Goal: Find specific page/section: Find specific page/section

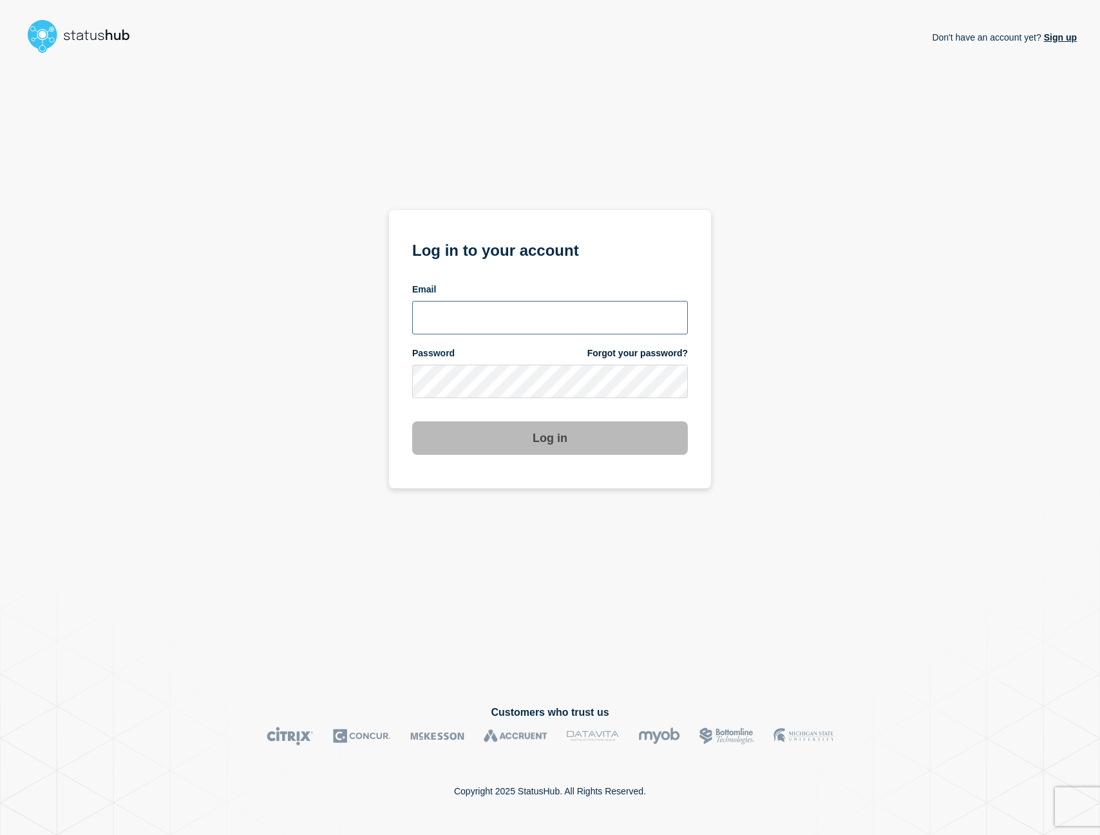
type input "[EMAIL_ADDRESS][DOMAIN_NAME]"
click at [550, 439] on button "Log in" at bounding box center [550, 437] width 276 height 33
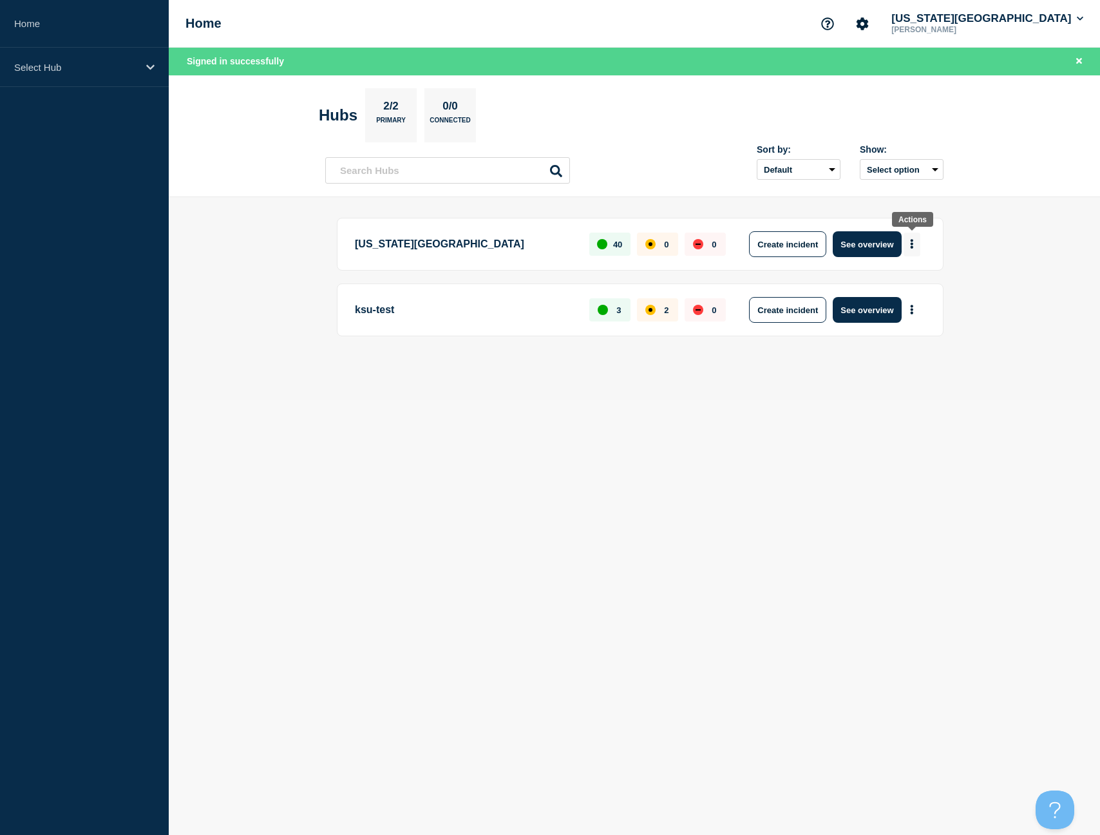
click at [907, 247] on button "More actions" at bounding box center [911, 244] width 17 height 24
click at [784, 273] on ul "Kansas State University 40 0 0 Create incident See overview ksu-test 3 2 0 Crea…" at bounding box center [634, 277] width 618 height 118
click at [405, 245] on p "Kansas State University" at bounding box center [465, 244] width 220 height 26
click at [867, 248] on button "See overview" at bounding box center [867, 244] width 68 height 26
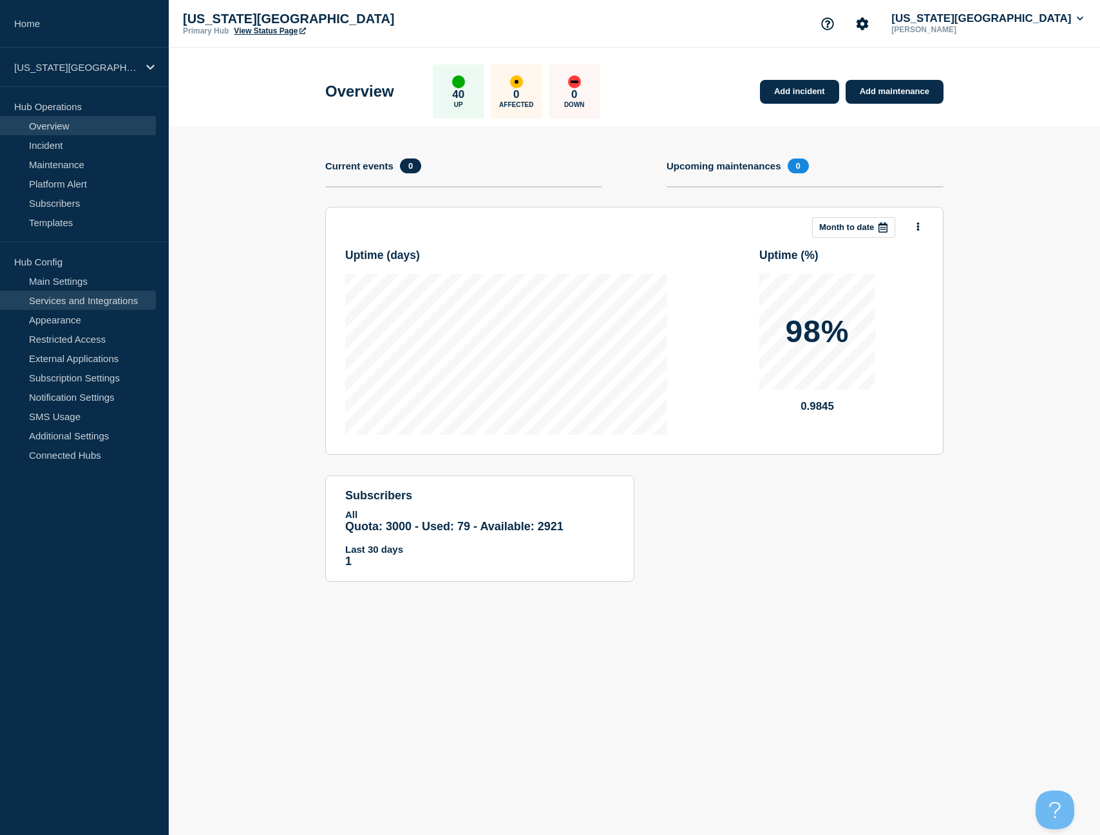
click at [88, 297] on link "Services and Integrations" at bounding box center [78, 299] width 156 height 19
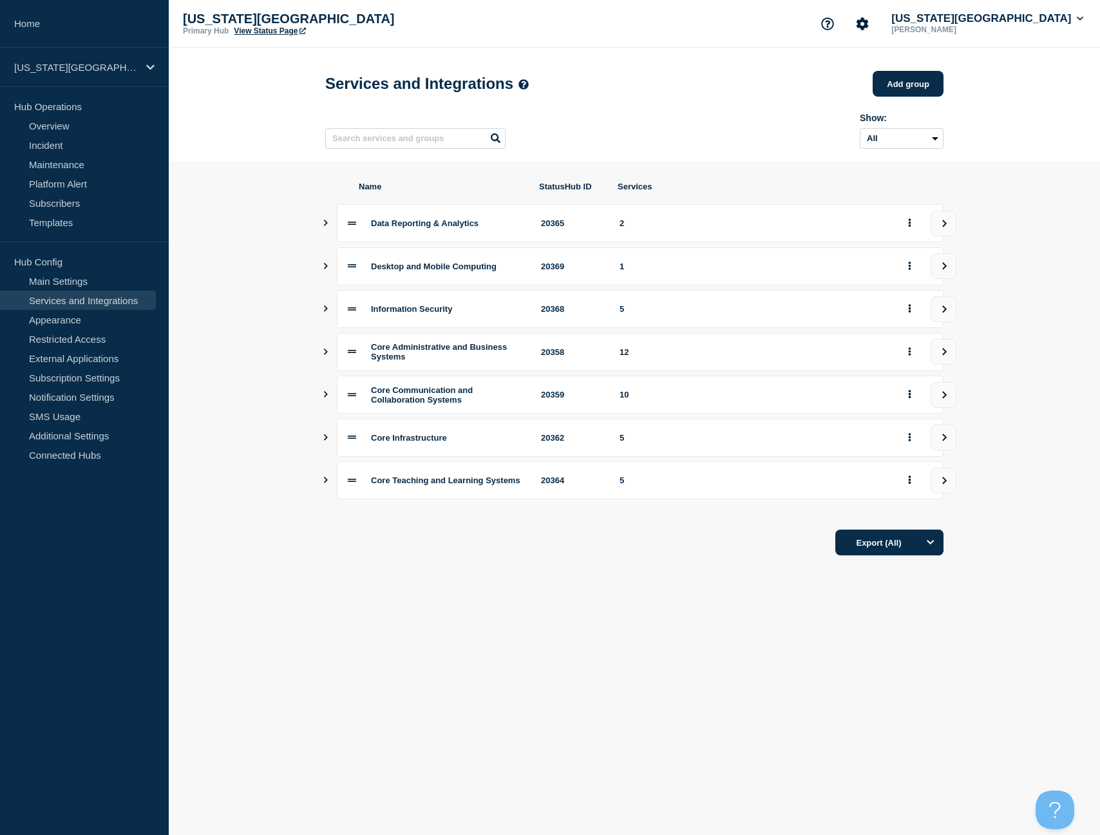
click at [326, 226] on icon "Show services" at bounding box center [325, 223] width 8 height 6
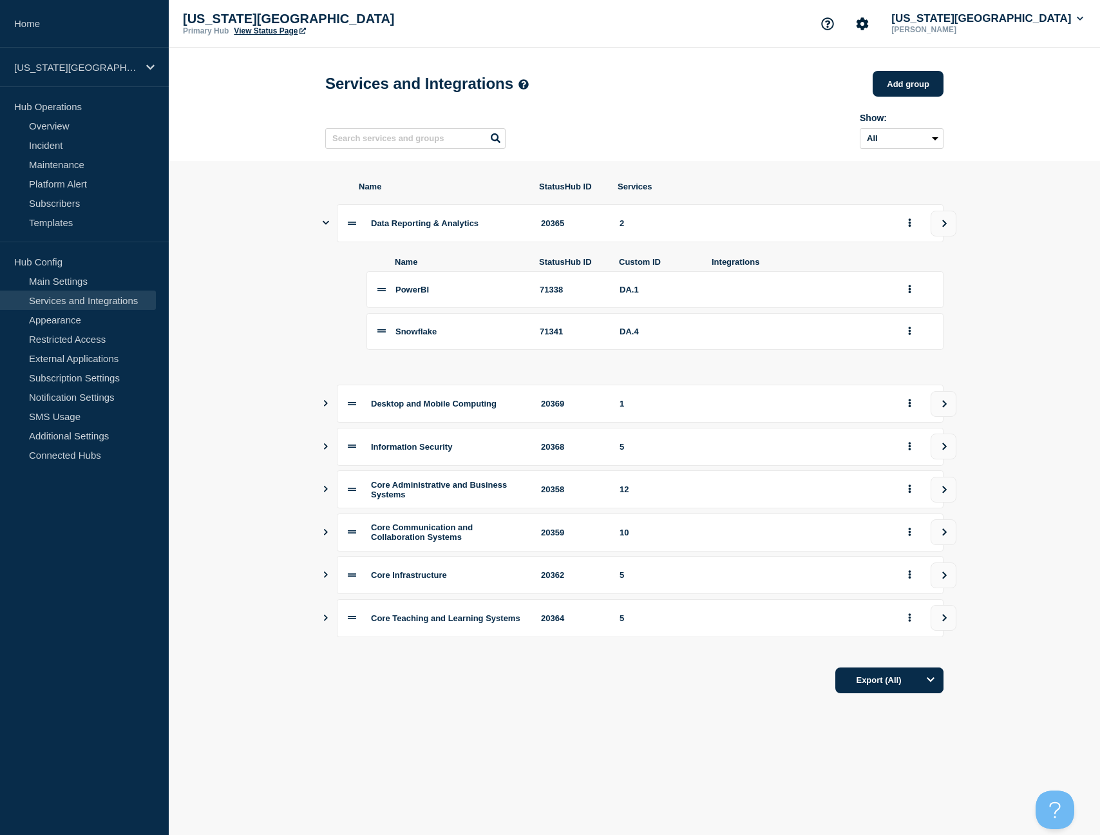
click at [382, 154] on div "Show: All Archived Non-archived" at bounding box center [634, 128] width 618 height 51
click at [387, 149] on input "text" at bounding box center [415, 138] width 180 height 21
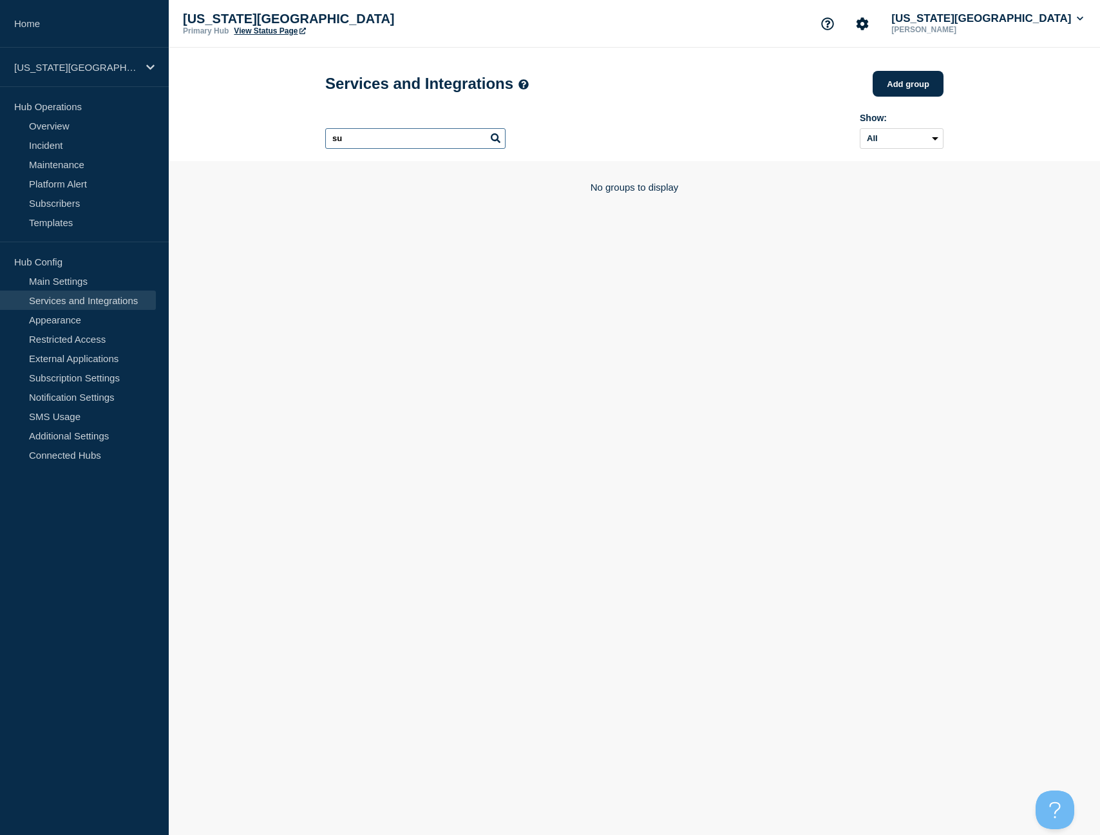
type input "s"
type input "qual"
